Goal: Task Accomplishment & Management: Use online tool/utility

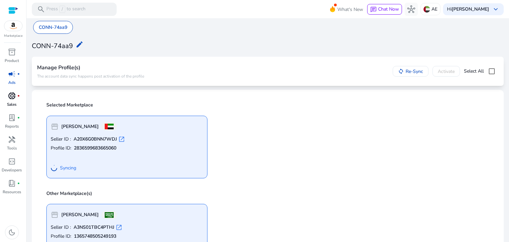
click at [12, 96] on span "donut_small" at bounding box center [12, 96] width 8 height 8
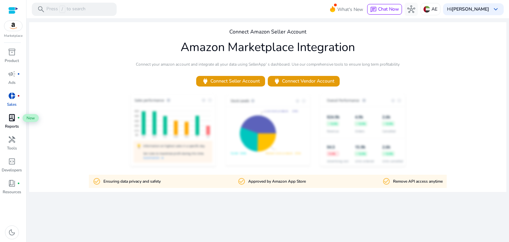
click at [12, 118] on span "lab_profile" at bounding box center [12, 118] width 8 height 8
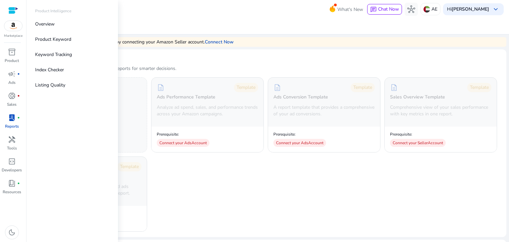
click at [11, 30] on img at bounding box center [13, 26] width 18 height 10
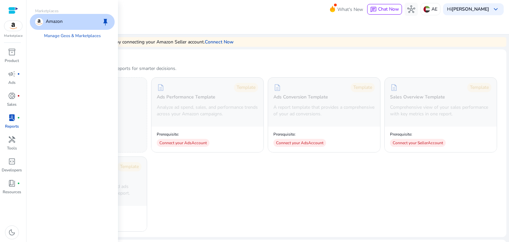
click at [72, 18] on div "Amazon keep" at bounding box center [72, 22] width 85 height 16
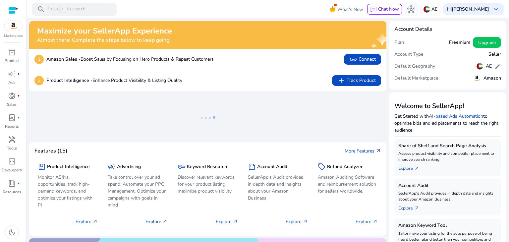
click at [10, 9] on div at bounding box center [13, 11] width 10 height 8
click at [13, 56] on span "inventory_2" at bounding box center [12, 52] width 8 height 8
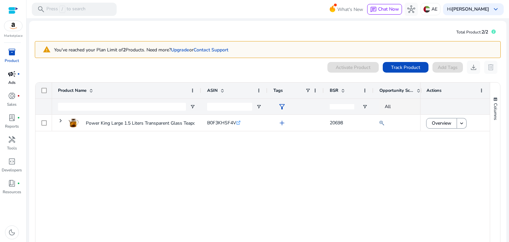
click at [11, 70] on span "campaign" at bounding box center [12, 74] width 8 height 8
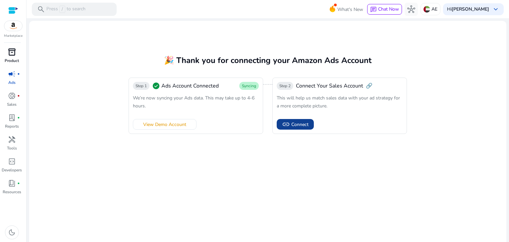
click at [298, 127] on span "Connect" at bounding box center [299, 124] width 17 height 7
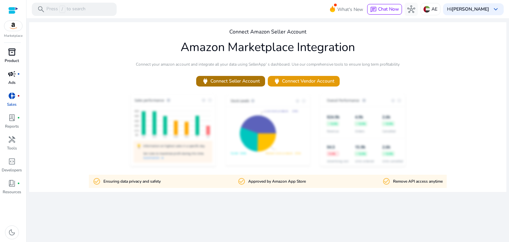
click at [237, 81] on span "power Connect Seller Account" at bounding box center [230, 81] width 58 height 8
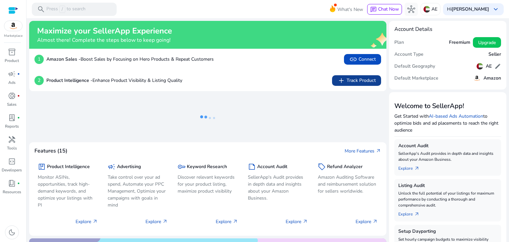
click at [352, 78] on span "add Track Product" at bounding box center [356, 81] width 38 height 8
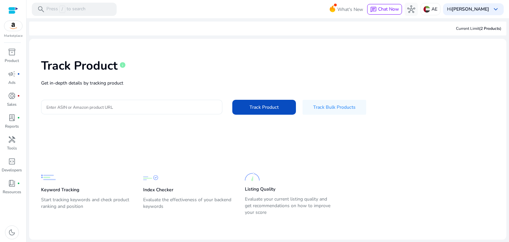
click at [102, 107] on input "Enter ASIN or Amazon product URL" at bounding box center [131, 106] width 171 height 7
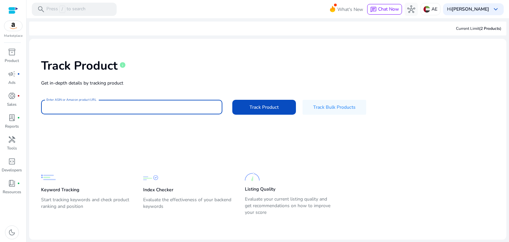
paste input "**********"
type input "**********"
paste input "**********"
type input "**********"
click at [251, 108] on span "Track Product" at bounding box center [263, 107] width 29 height 7
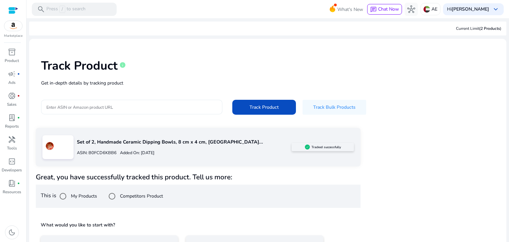
click at [90, 108] on input "Enter ASIN or Amazon product URL" at bounding box center [131, 106] width 170 height 7
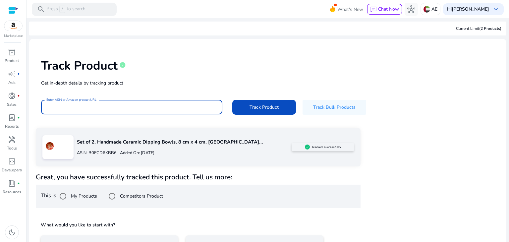
paste input "**********"
type input "**********"
click at [248, 108] on span at bounding box center [264, 107] width 64 height 16
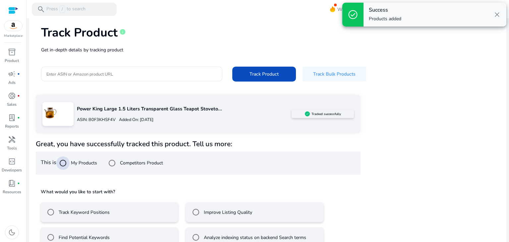
scroll to position [48, 0]
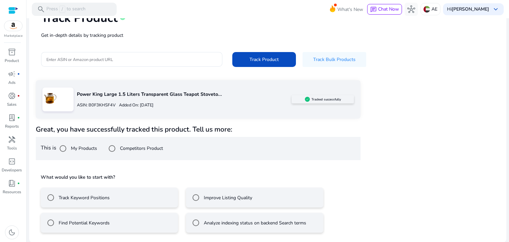
click at [127, 198] on mat-radio-button "Track Keyword Positions" at bounding box center [109, 197] width 137 height 20
click at [244, 198] on label "Improve Listing Quality" at bounding box center [227, 197] width 50 height 7
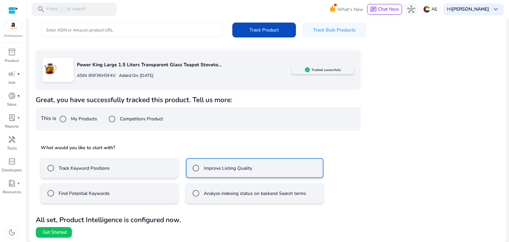
click at [122, 166] on mat-radio-button "Track Keyword Positions" at bounding box center [109, 168] width 137 height 20
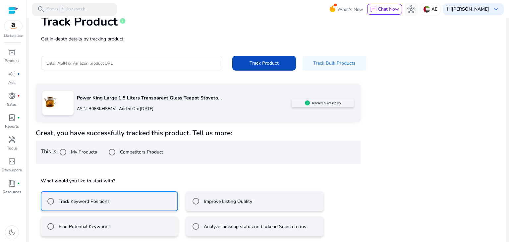
scroll to position [11, 0]
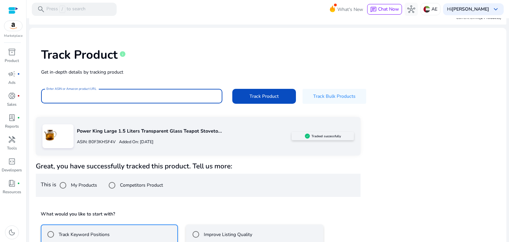
click at [114, 98] on input "Enter ASIN or Amazon product URL" at bounding box center [131, 95] width 170 height 7
paste input "**********"
type input "**********"
click at [261, 95] on span "Track Product" at bounding box center [263, 96] width 29 height 7
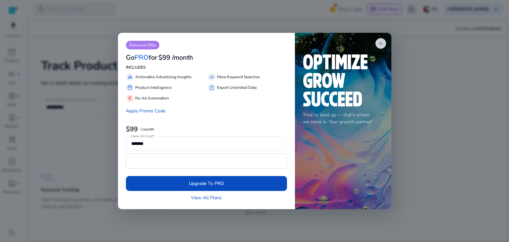
scroll to position [0, 0]
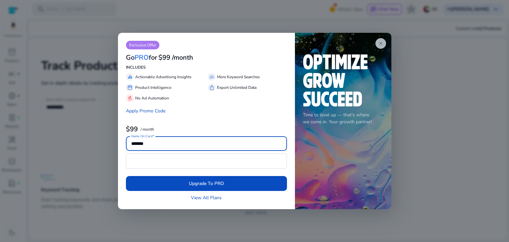
click at [380, 41] on span "close" at bounding box center [380, 43] width 5 height 5
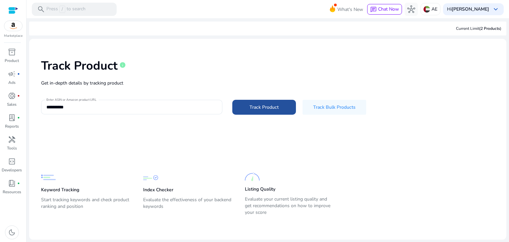
click at [259, 107] on span "Track Product" at bounding box center [263, 107] width 29 height 7
click at [492, 28] on span "(2 Products" at bounding box center [489, 28] width 21 height 5
click at [476, 29] on div "Current Limit (2 Products )" at bounding box center [478, 29] width 45 height 6
click at [12, 52] on span "inventory_2" at bounding box center [12, 52] width 8 height 8
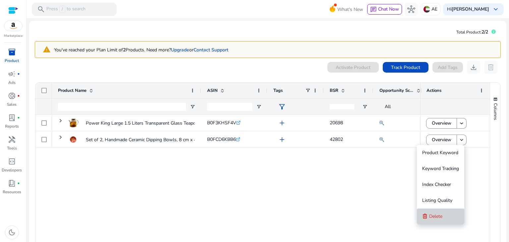
click at [439, 214] on span "Delete" at bounding box center [435, 216] width 13 height 6
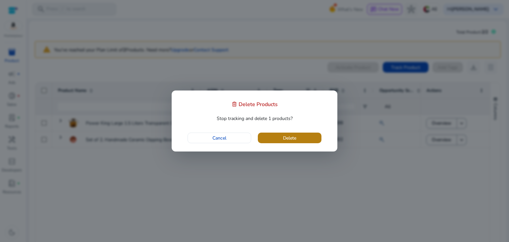
click at [290, 136] on span "Delete" at bounding box center [289, 137] width 13 height 7
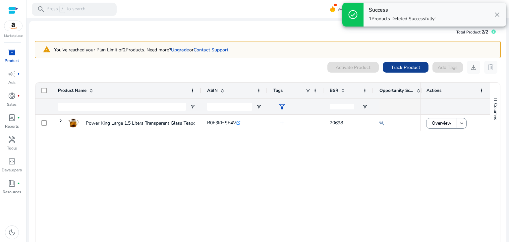
click at [400, 67] on span "Track Product" at bounding box center [405, 67] width 29 height 7
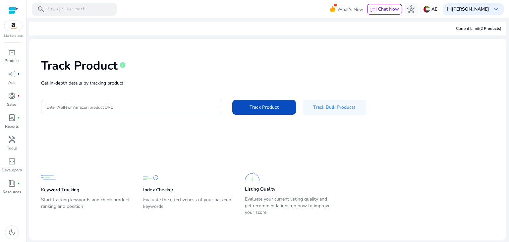
click at [115, 85] on p "Get in-depth details by tracking product" at bounding box center [267, 82] width 453 height 7
click at [90, 102] on div at bounding box center [131, 107] width 171 height 15
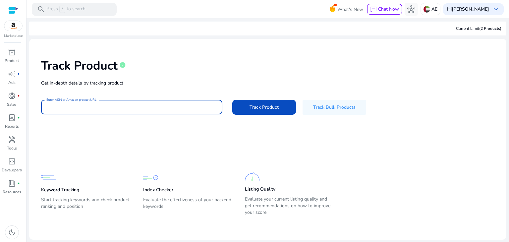
click at [83, 109] on input "Enter ASIN or Amazon product URL" at bounding box center [131, 106] width 171 height 7
paste input "**********"
type input "**********"
click at [268, 111] on span at bounding box center [264, 107] width 64 height 16
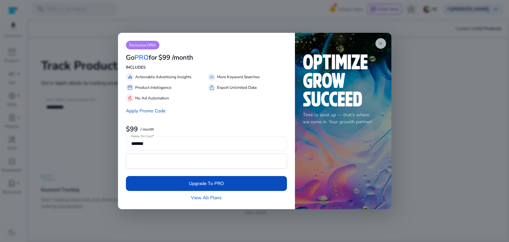
click at [382, 42] on span "close" at bounding box center [380, 43] width 5 height 5
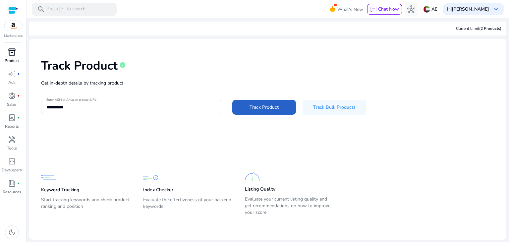
click at [11, 60] on p "Product" at bounding box center [12, 61] width 14 height 6
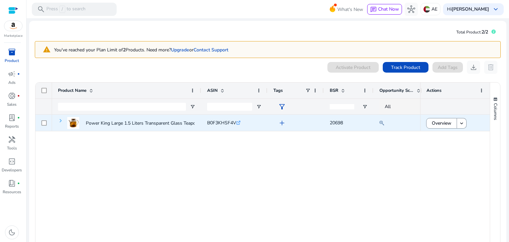
click at [60, 120] on span at bounding box center [60, 120] width 5 height 5
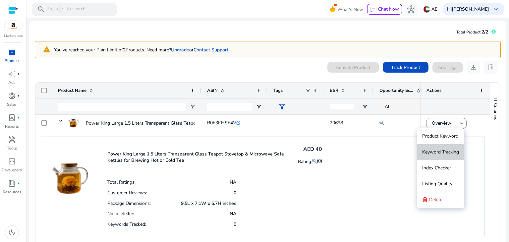
click at [439, 152] on span "Keyword Tracking" at bounding box center [440, 152] width 37 height 6
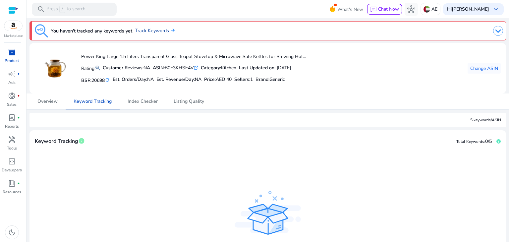
click at [152, 32] on link "Track Keywords" at bounding box center [155, 30] width 40 height 7
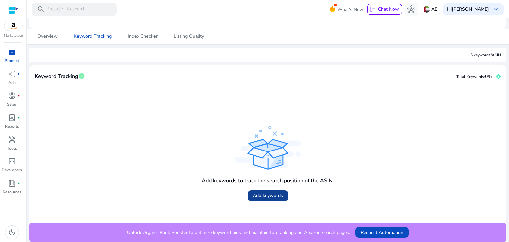
click at [268, 196] on span "Add keywords" at bounding box center [268, 195] width 30 height 7
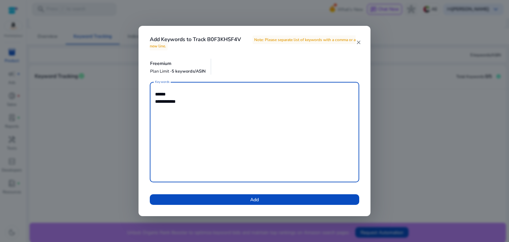
type textarea "**********"
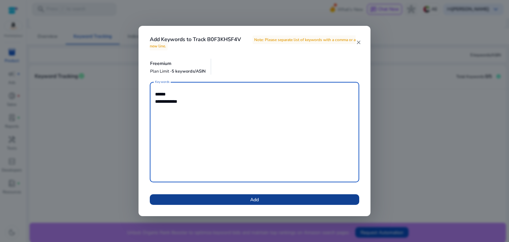
click at [244, 198] on span at bounding box center [254, 199] width 209 height 16
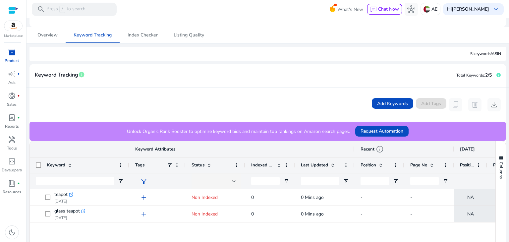
scroll to position [99, 0]
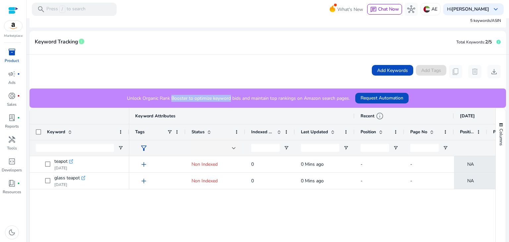
drag, startPoint x: 168, startPoint y: 98, endPoint x: 227, endPoint y: 96, distance: 58.6
click at [227, 96] on p "Unlock Organic Rank Booster to optimize keyword bids and maintain top rankings …" at bounding box center [238, 98] width 223 height 7
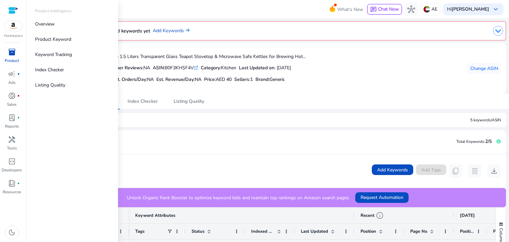
click at [17, 52] on div "inventory_2" at bounding box center [12, 52] width 19 height 11
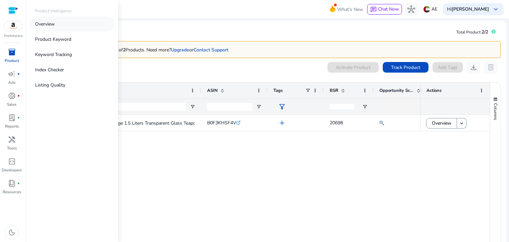
click at [54, 23] on p "Overview" at bounding box center [45, 24] width 20 height 7
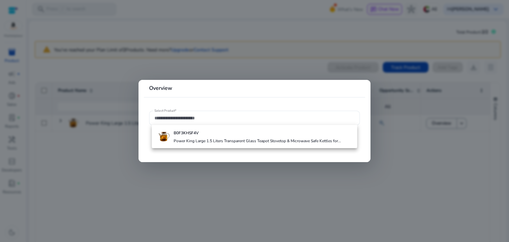
click at [187, 158] on mat-card "Overview Select Product*" at bounding box center [254, 121] width 232 height 82
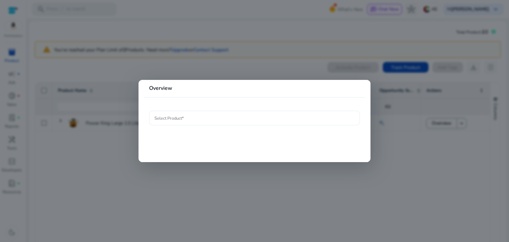
click at [214, 115] on input "Select Product*" at bounding box center [254, 117] width 200 height 7
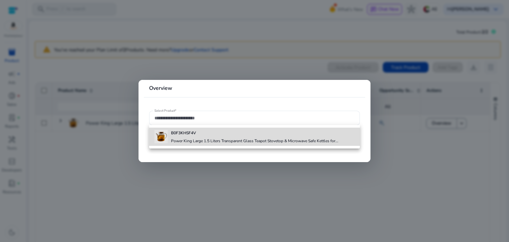
click at [192, 137] on div "B0F3KHSF4V Power King Large 1.5 Liters Transparent Glass Teapot Stovetop & Micr…" at bounding box center [254, 137] width 167 height 18
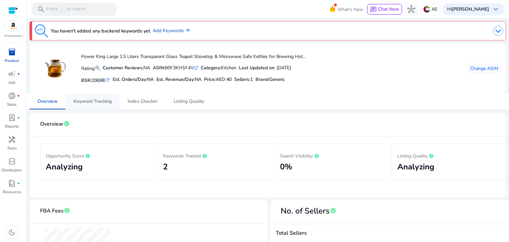
click at [83, 100] on span "Keyword Tracking" at bounding box center [93, 101] width 38 height 5
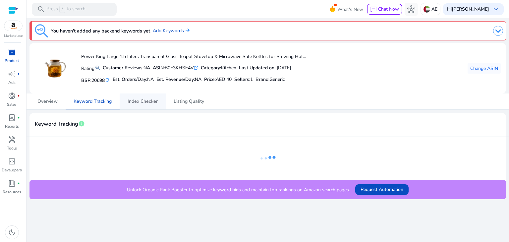
click at [135, 102] on span "Index Checker" at bounding box center [143, 101] width 30 height 5
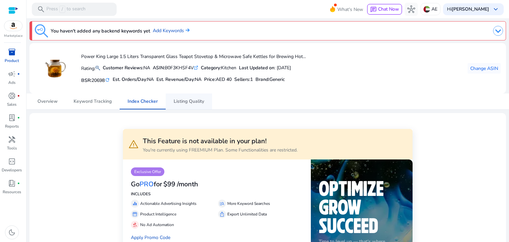
click at [185, 103] on span "Listing Quality" at bounding box center [189, 101] width 30 height 5
click at [44, 101] on span "Overview" at bounding box center [47, 101] width 20 height 5
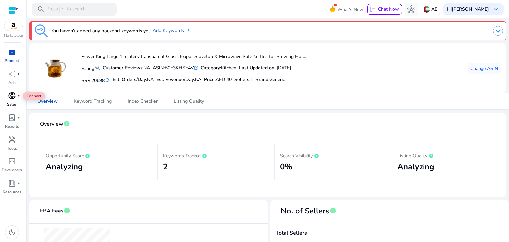
click at [13, 99] on span "donut_small" at bounding box center [12, 96] width 8 height 8
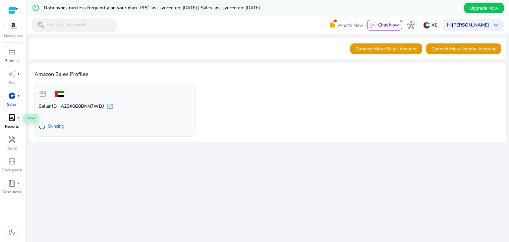
click at [11, 121] on span "lab_profile" at bounding box center [12, 118] width 8 height 8
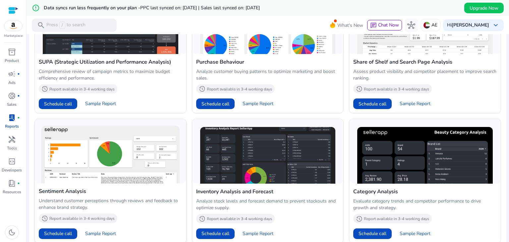
scroll to position [439, 0]
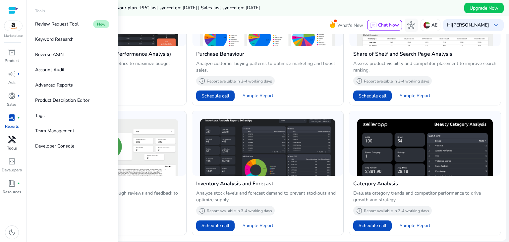
click at [8, 140] on span "handyman" at bounding box center [12, 139] width 8 height 8
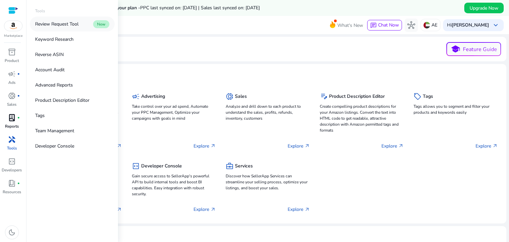
click at [67, 25] on p "Review Request Tool" at bounding box center [56, 24] width 43 height 7
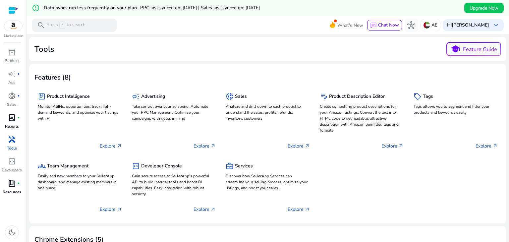
click at [11, 190] on p "Resources" at bounding box center [12, 192] width 19 height 6
